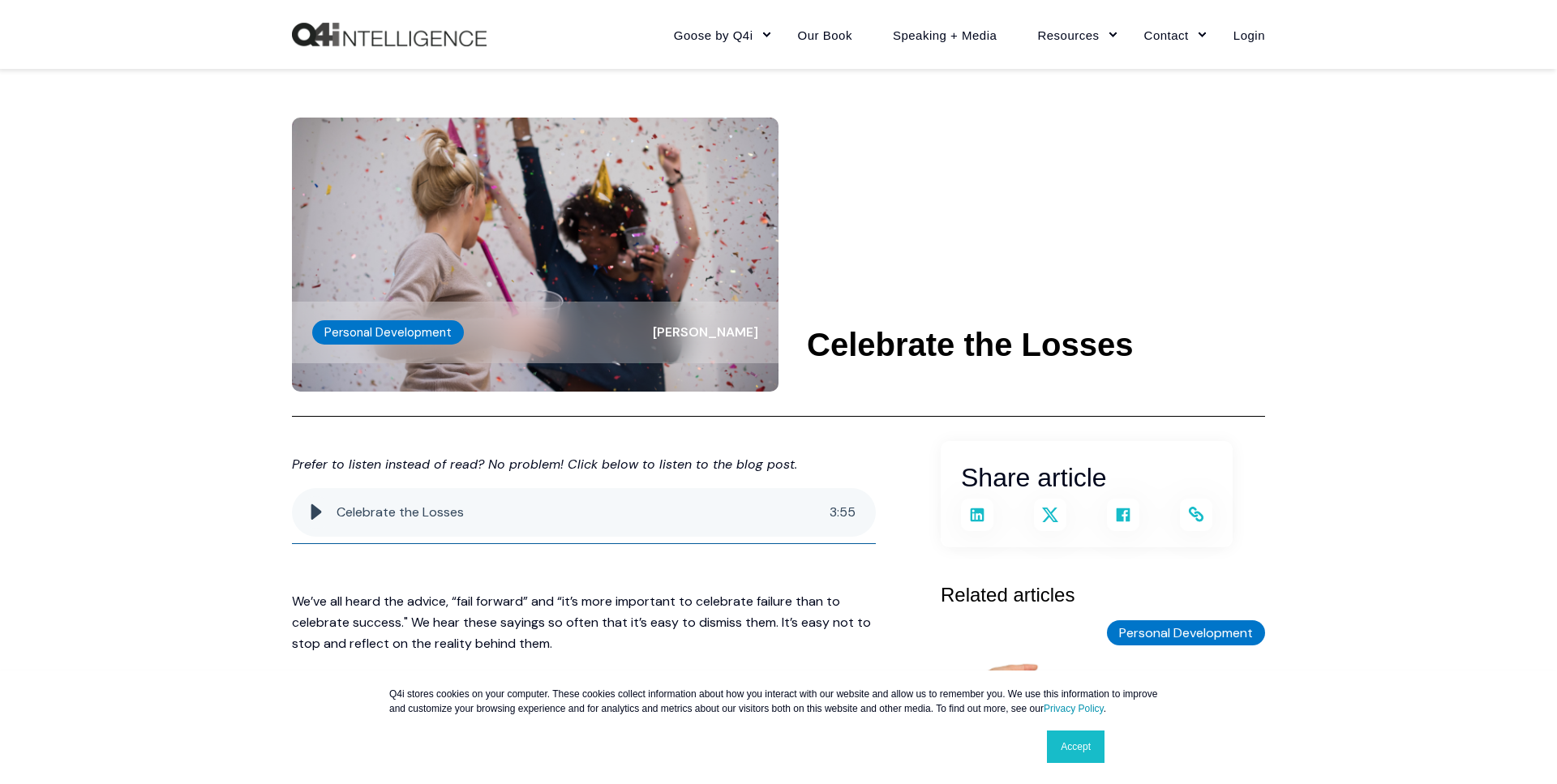
scroll to position [496, 0]
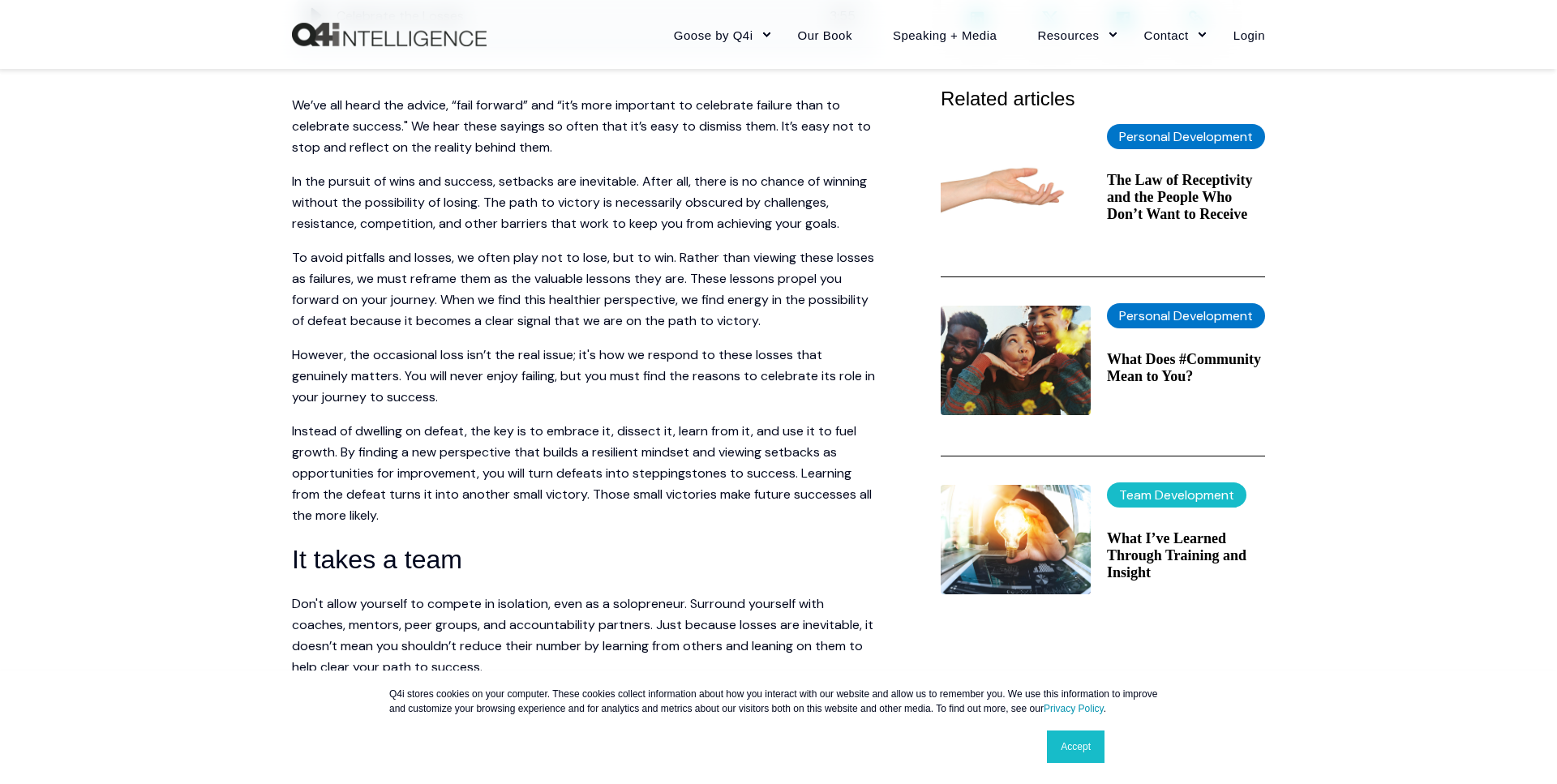
click at [579, 467] on p "Instead of dwelling on defeat, the key is to embrace it, dissect it, learn from…" at bounding box center [584, 474] width 584 height 106
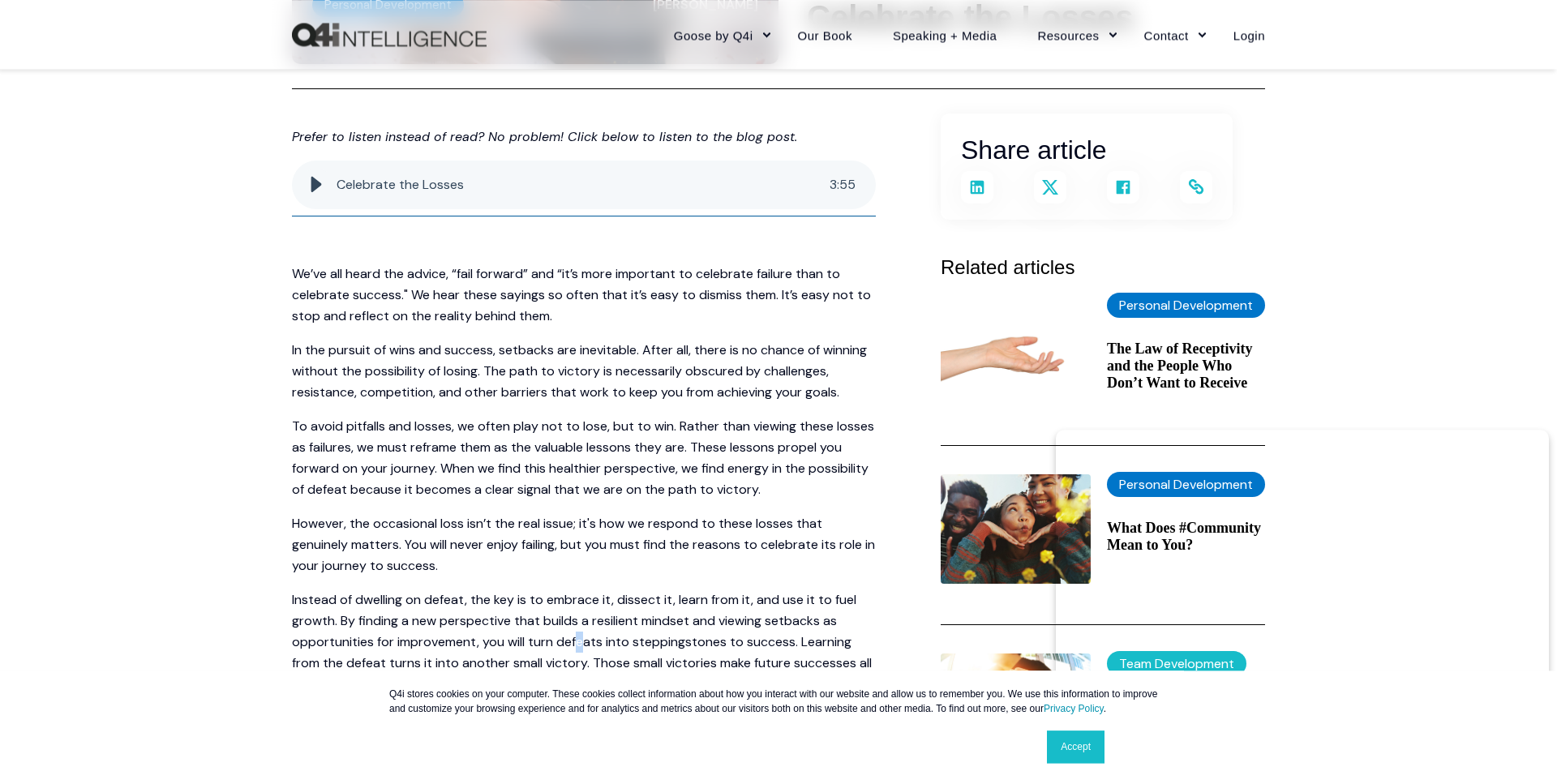
scroll to position [331, 0]
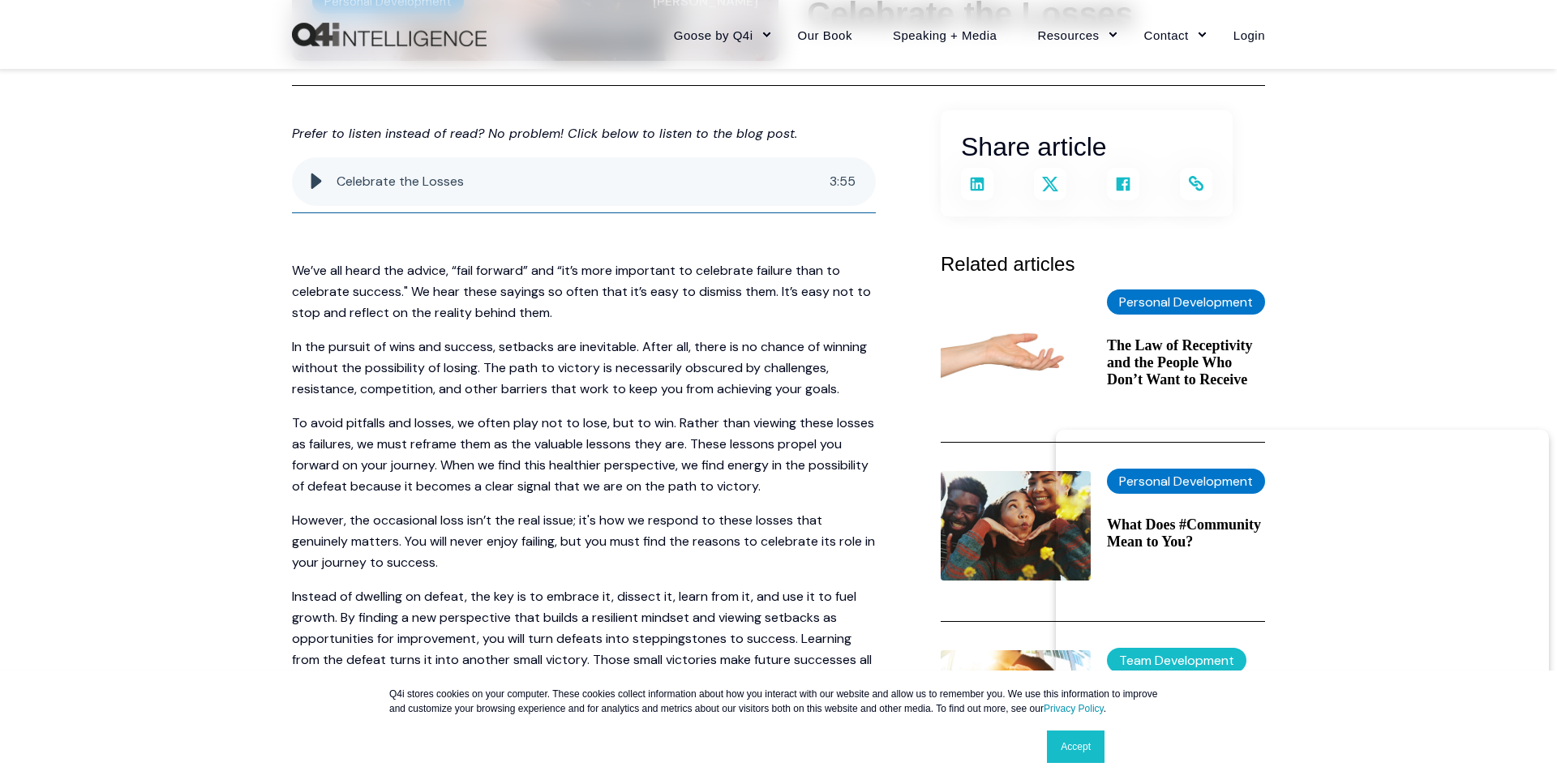
click at [578, 559] on p "However, the occasional loss isn’t the real issue; it's how we respond to these…" at bounding box center [584, 541] width 584 height 63
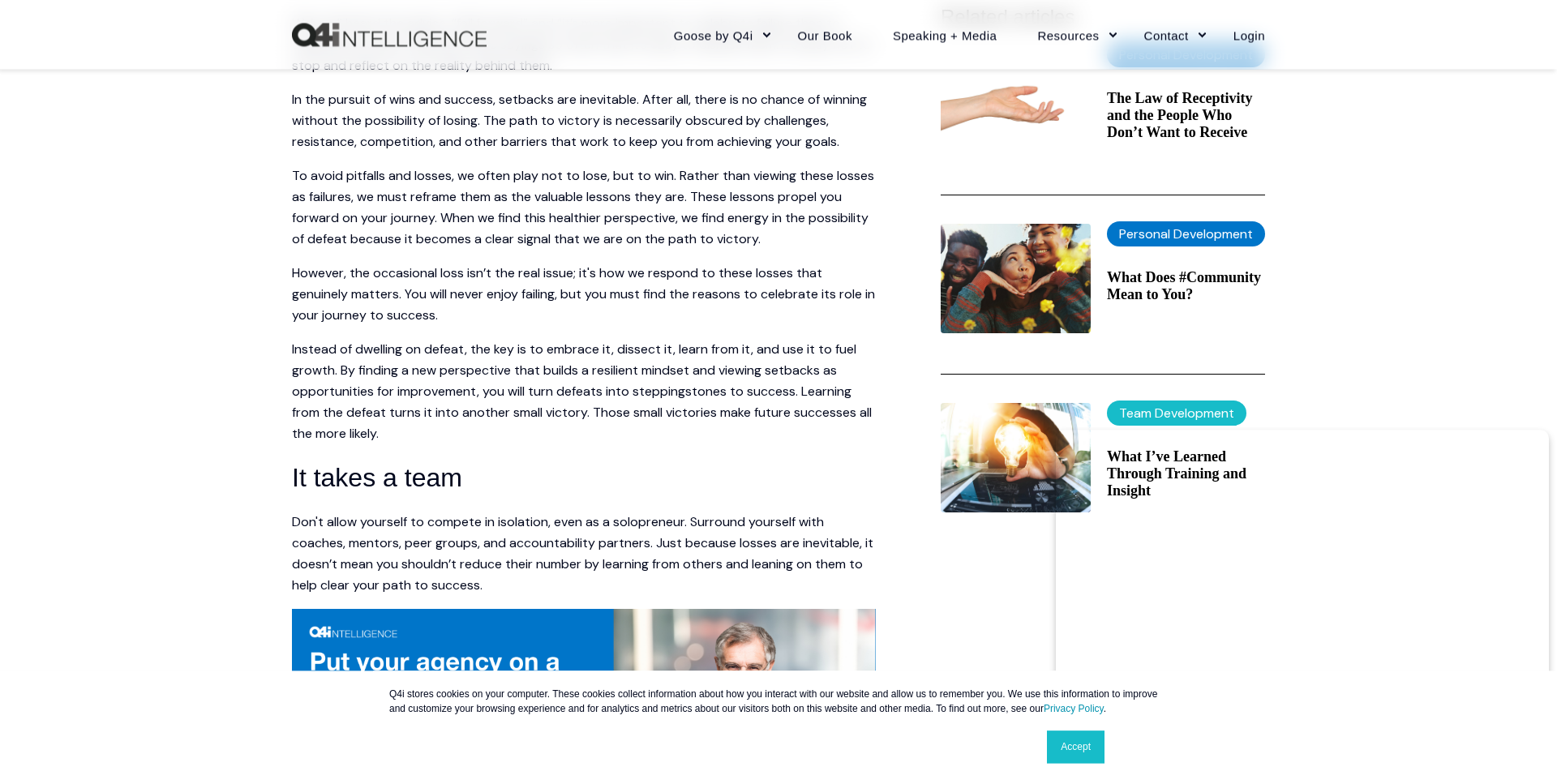
scroll to position [579, 0]
click at [538, 282] on p "However, the occasional loss isn’t the real issue; it's how we respond to these…" at bounding box center [584, 293] width 584 height 63
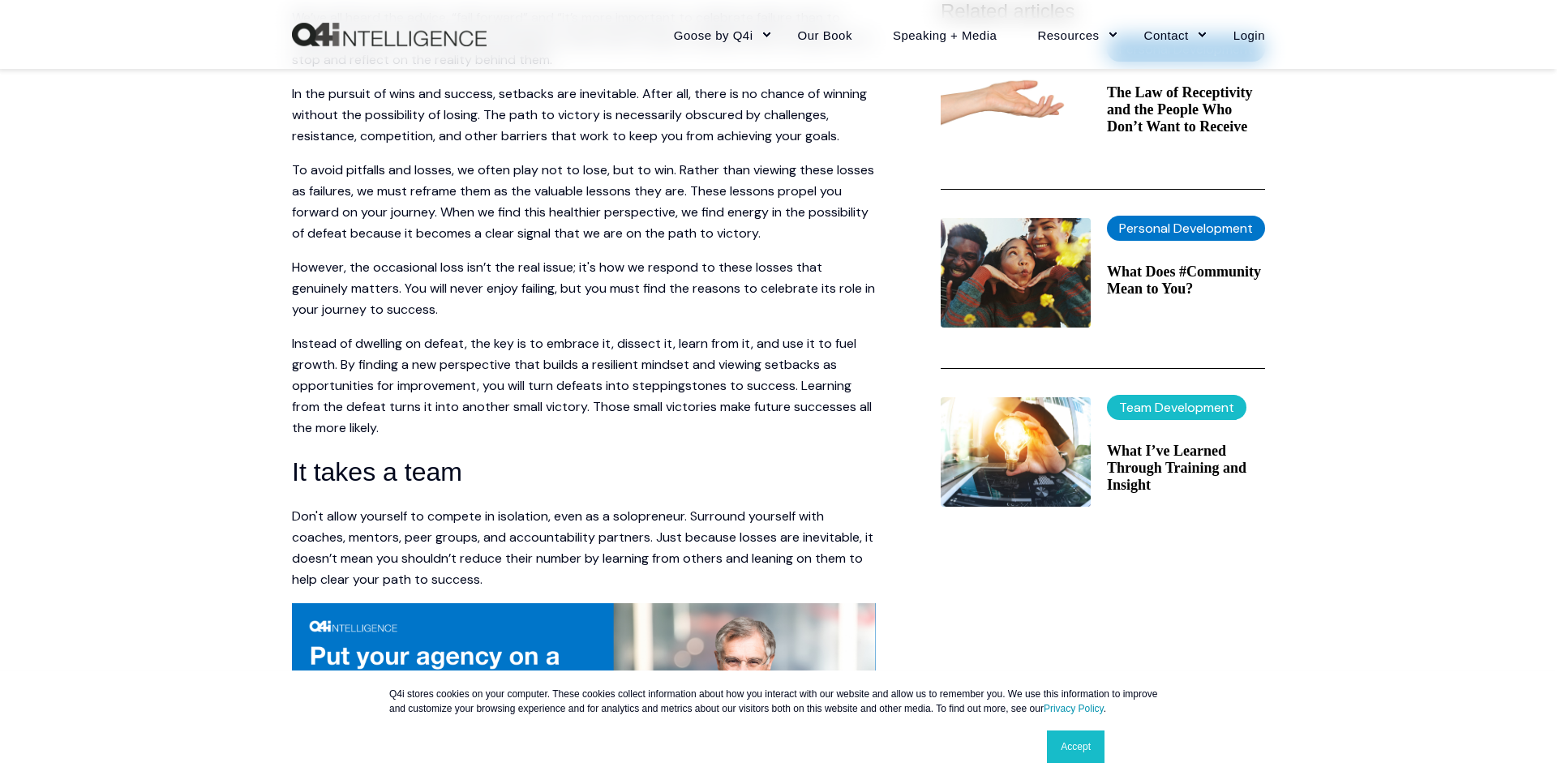
scroll to position [579, 0]
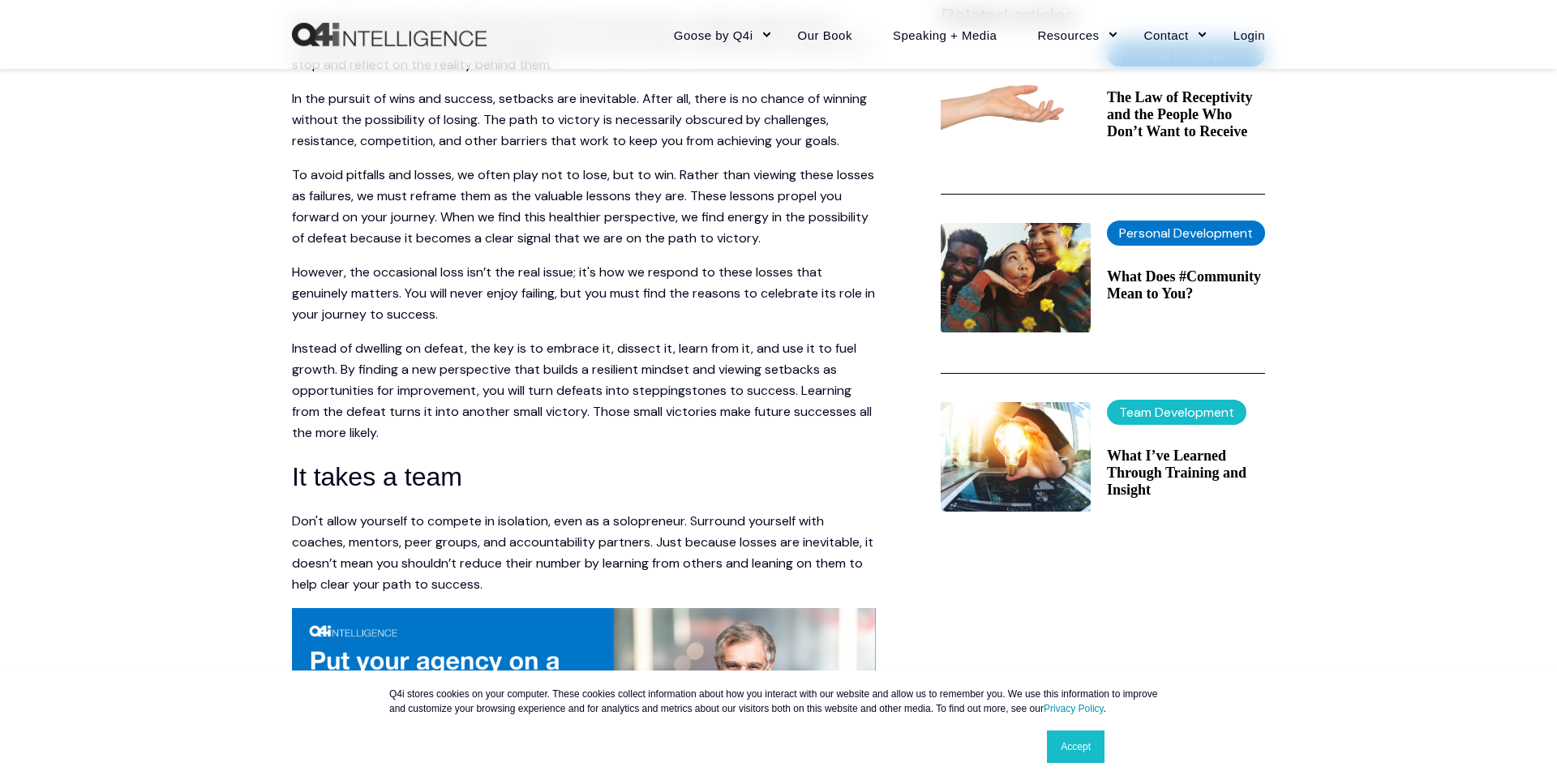
click at [364, 349] on p "Instead of dwelling on defeat, the key is to embrace it, dissect it, learn from…" at bounding box center [584, 391] width 584 height 106
click at [408, 364] on p "Instead of dwelling on defeat, the key is to embrace it, dissect it, learn from…" at bounding box center [584, 391] width 584 height 106
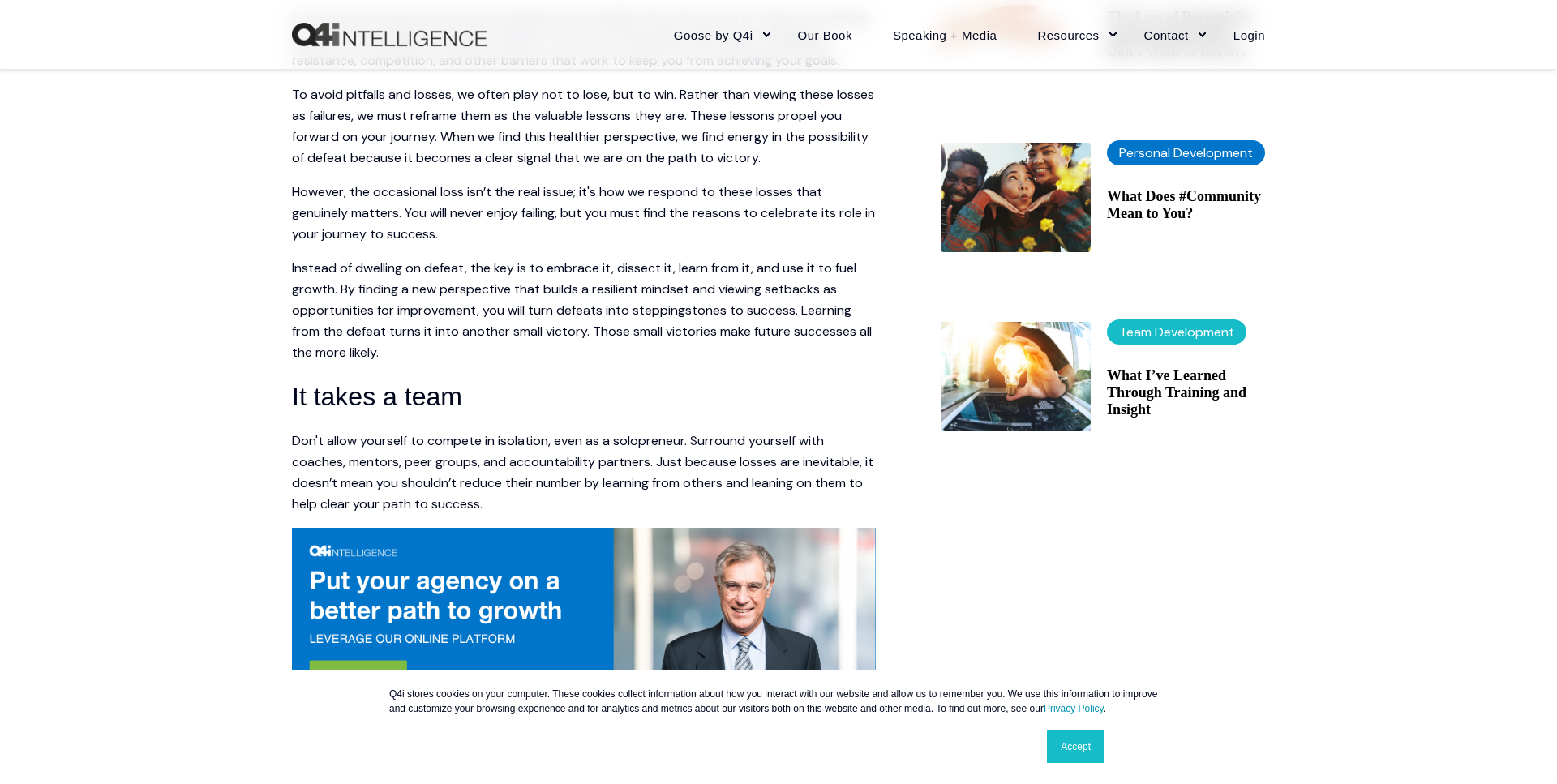
scroll to position [662, 0]
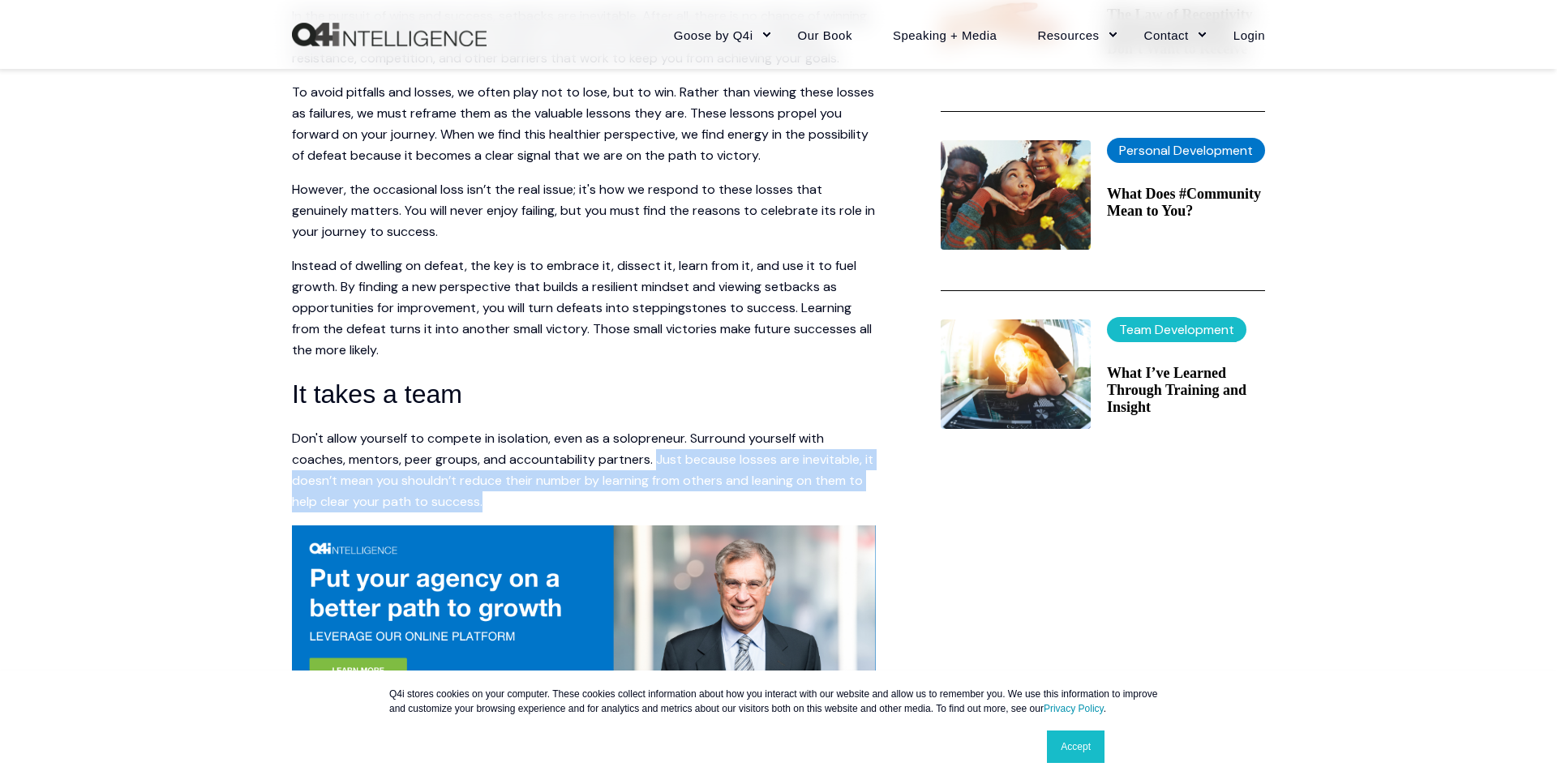
drag, startPoint x: 657, startPoint y: 457, endPoint x: 676, endPoint y: 500, distance: 47.0
click at [676, 500] on p "Don't allow yourself to compete in isolation, even as a solopreneur. Surround y…" at bounding box center [584, 469] width 584 height 84
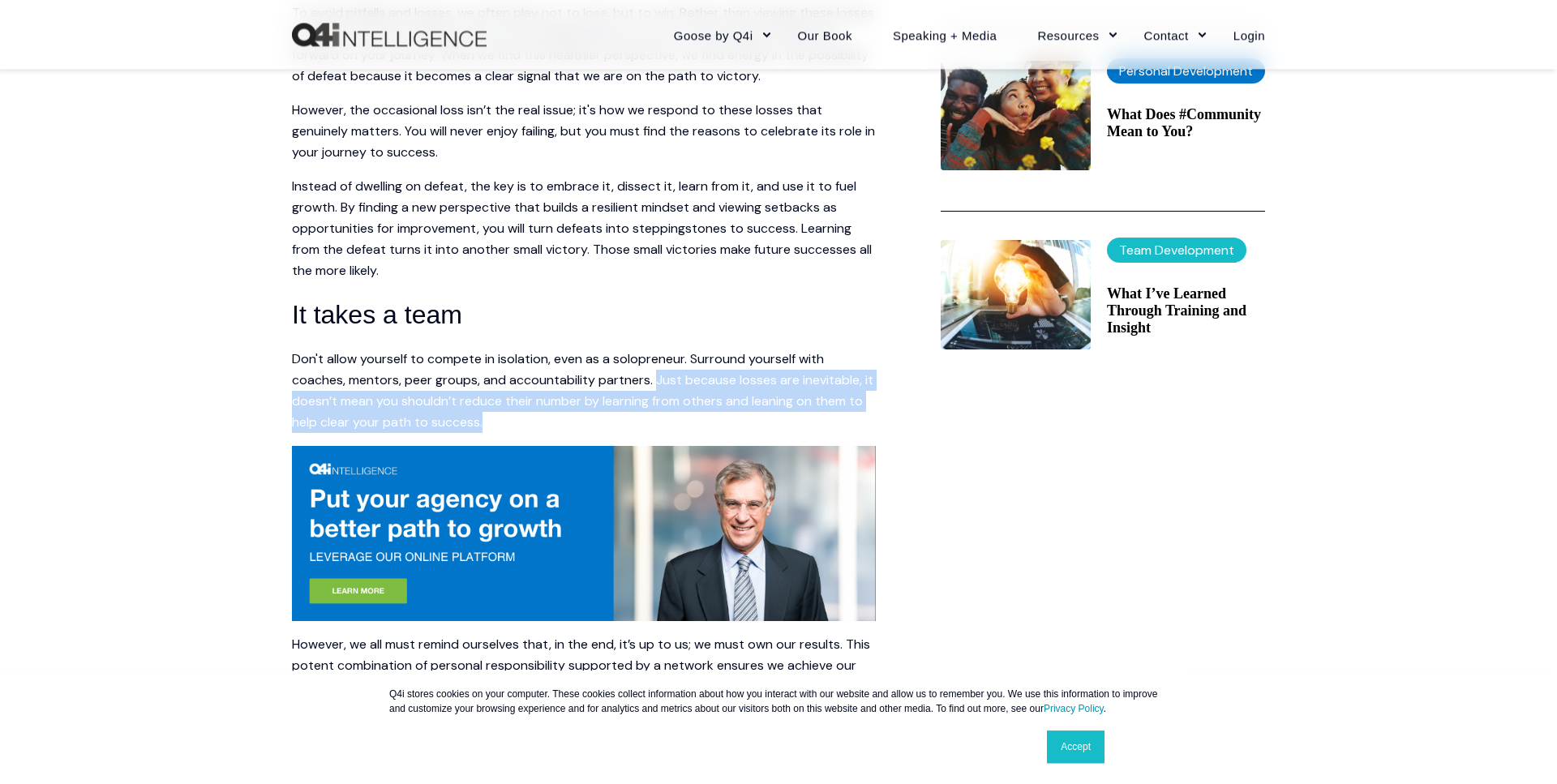
scroll to position [744, 0]
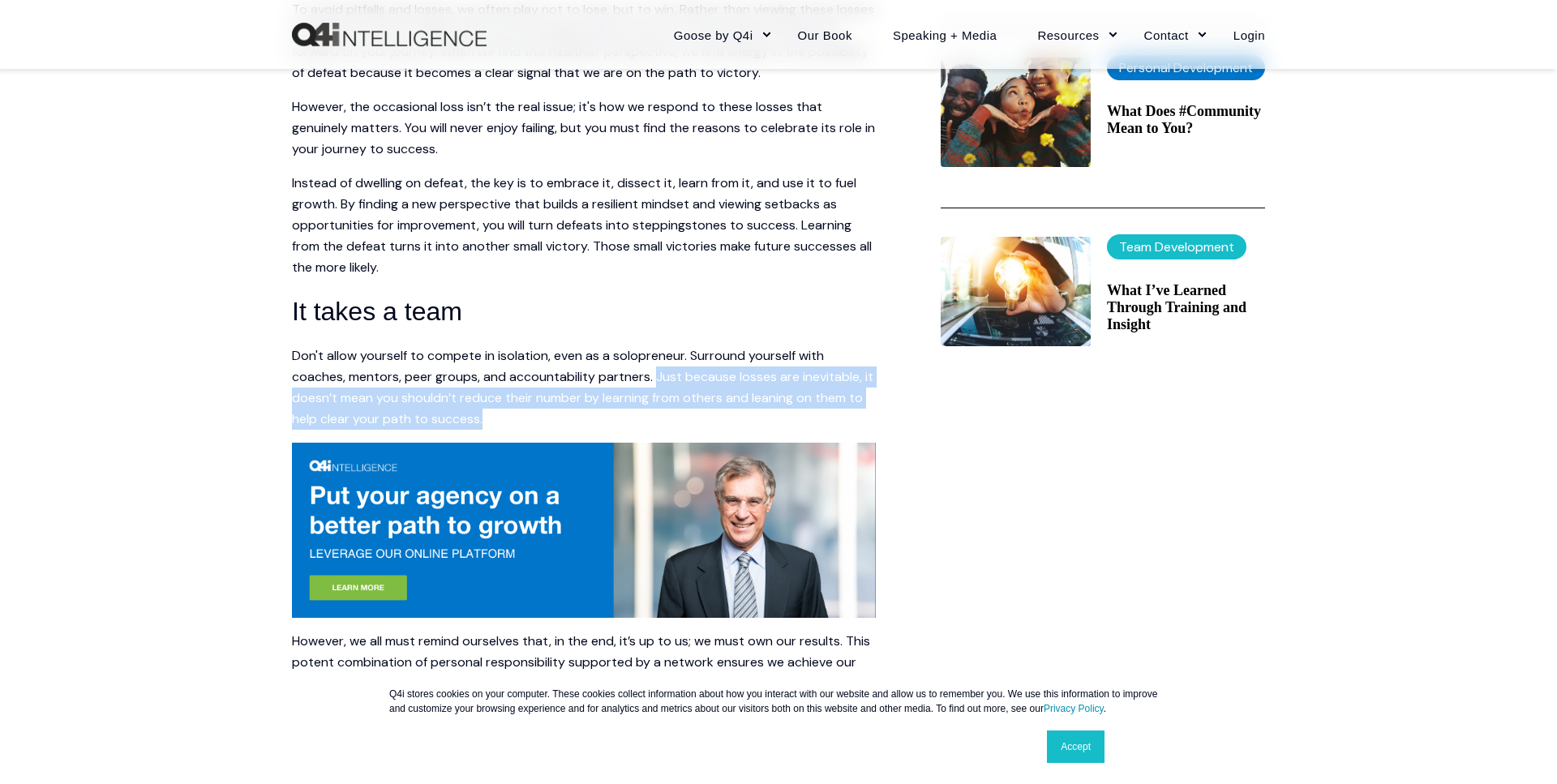
click at [590, 403] on p "Don't allow yourself to compete in isolation, even as a solopreneur. Surround y…" at bounding box center [584, 387] width 584 height 84
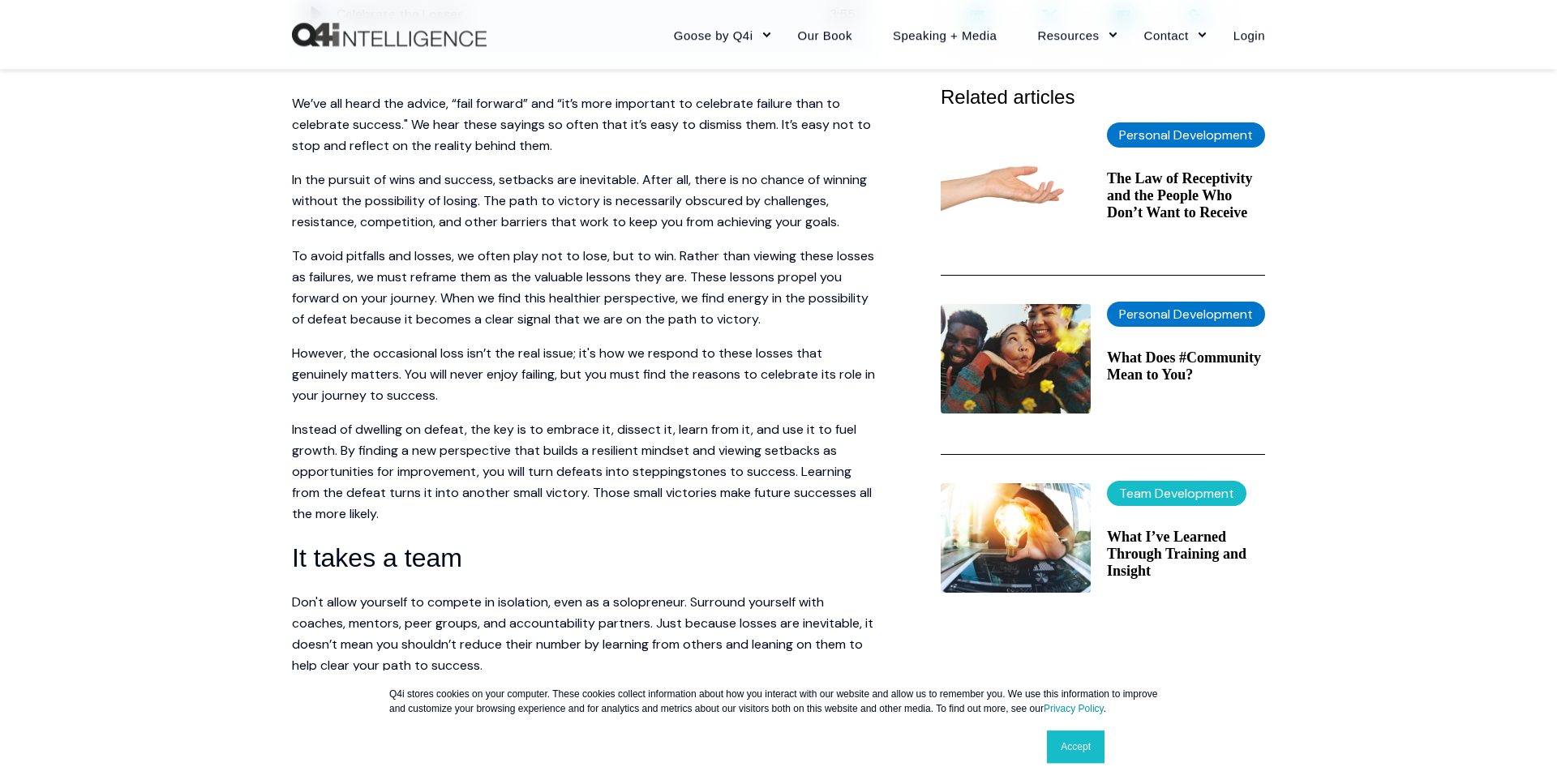
scroll to position [496, 0]
